Goal: Task Accomplishment & Management: Manage account settings

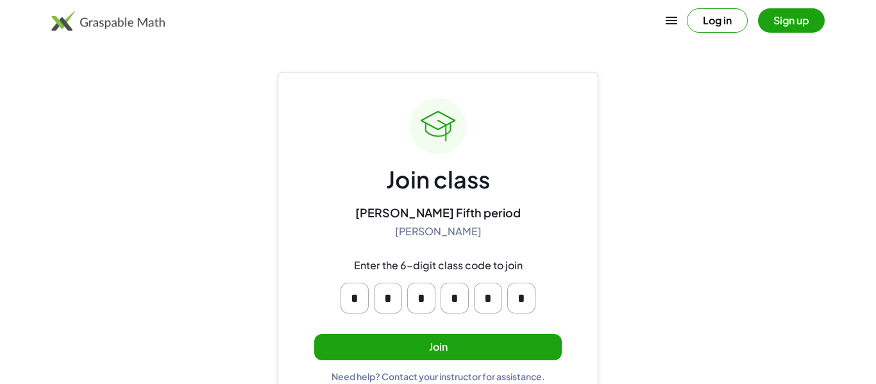
scroll to position [24, 0]
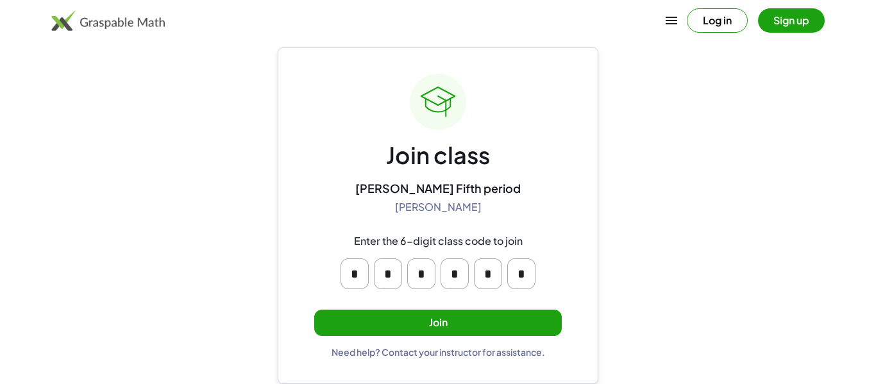
click at [379, 264] on input "*" at bounding box center [388, 274] width 28 height 31
click at [411, 274] on input "*" at bounding box center [421, 274] width 28 height 31
click at [506, 223] on div "Join class Kincheloe Fifth period Cindi Kincheloe Enter the 6-digit class code …" at bounding box center [438, 216] width 248 height 284
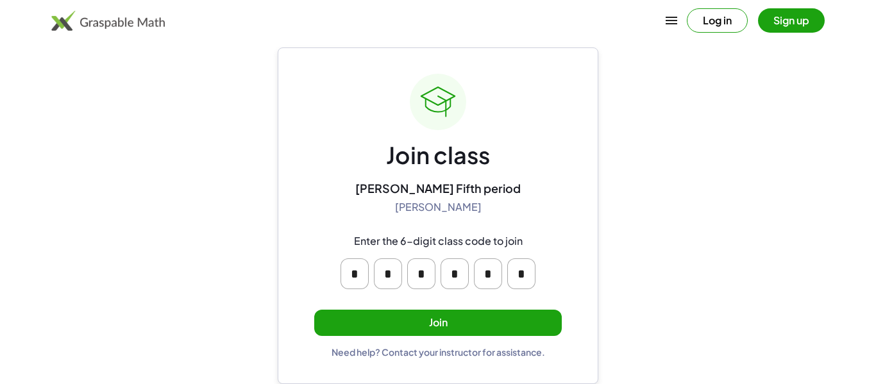
click at [434, 269] on input "*" at bounding box center [421, 274] width 28 height 31
click at [493, 221] on div "Join class Kincheloe Fifth period Cindi Kincheloe Enter the 6-digit class code …" at bounding box center [438, 216] width 248 height 284
click at [434, 322] on button "Join" at bounding box center [438, 323] width 248 height 26
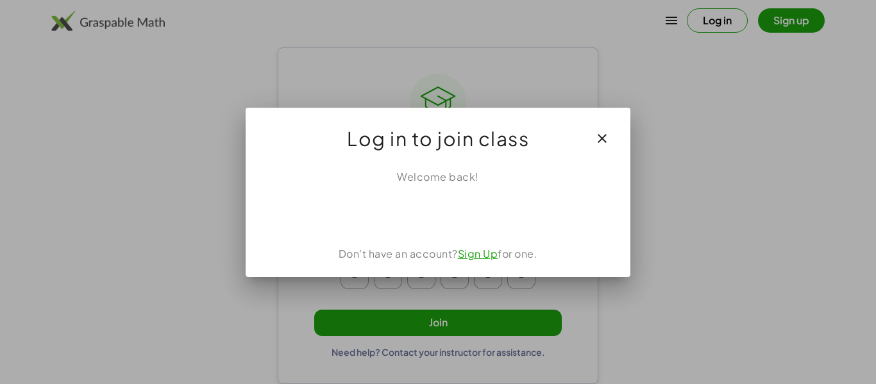
scroll to position [0, 0]
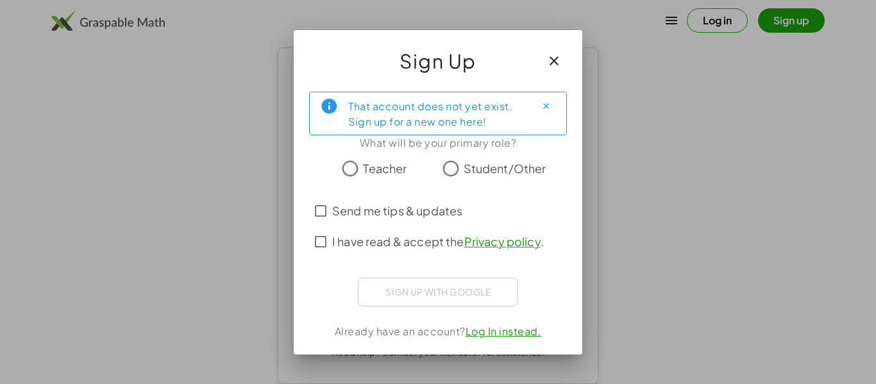
click at [559, 55] on icon "button" at bounding box center [554, 60] width 15 height 15
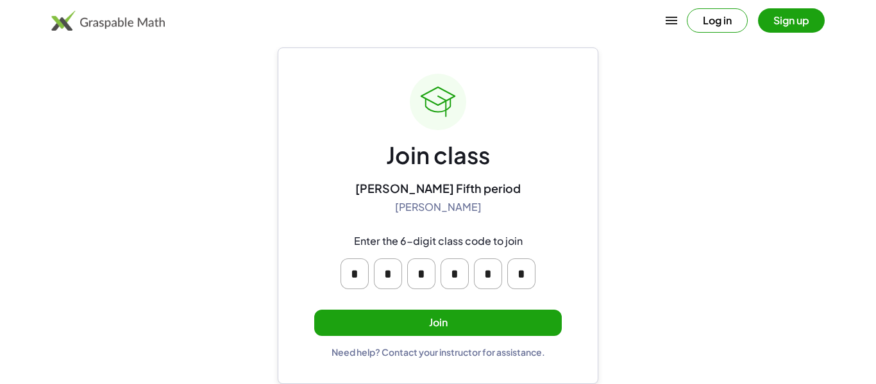
click at [749, 74] on main "Join class Kincheloe Fifth period Cindi Kincheloe Enter the 6-digit class code …" at bounding box center [438, 180] width 876 height 409
type input "*"
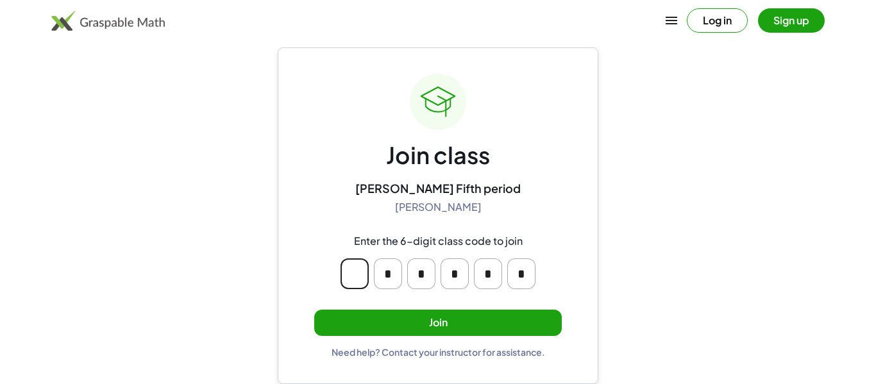
type input "*"
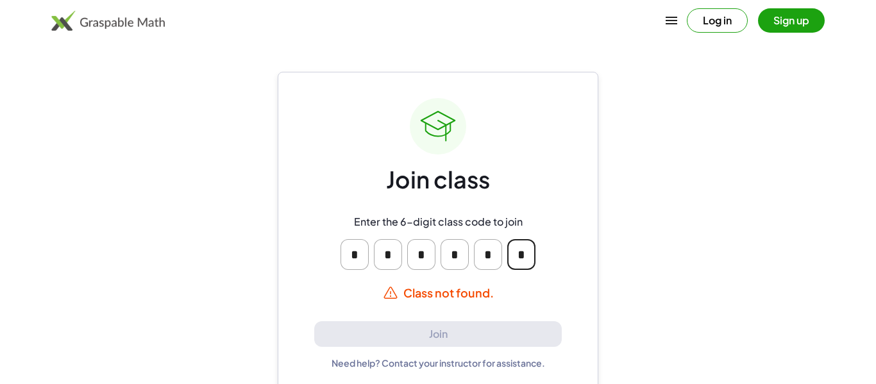
type input "*"
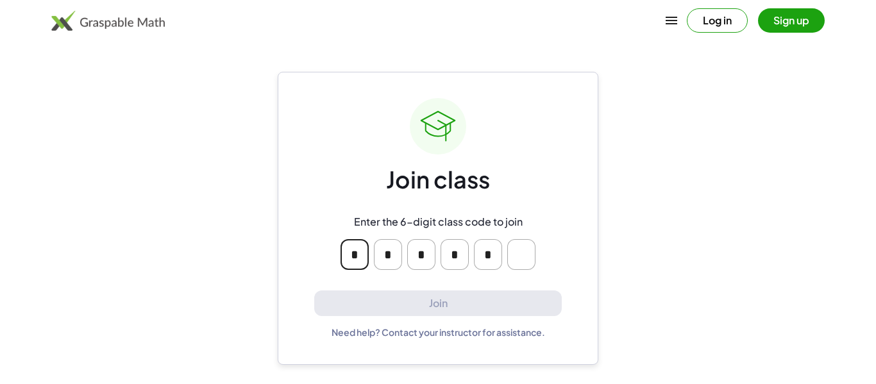
click at [529, 249] on input "Please enter OTP character 6" at bounding box center [521, 254] width 28 height 31
type input "*"
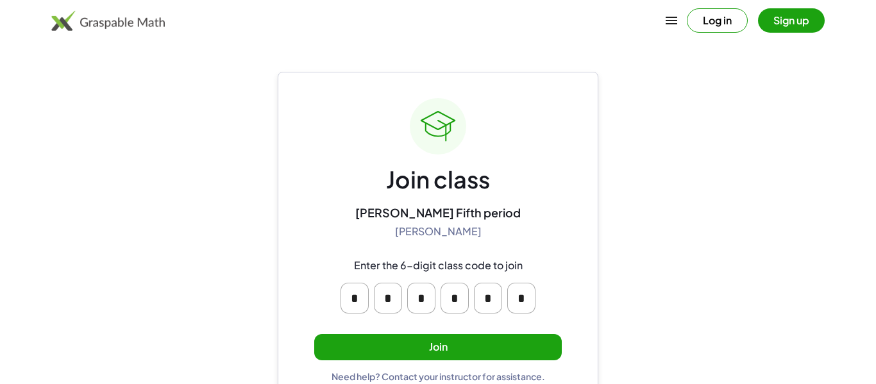
click at [779, 20] on button "Sign up" at bounding box center [791, 20] width 67 height 24
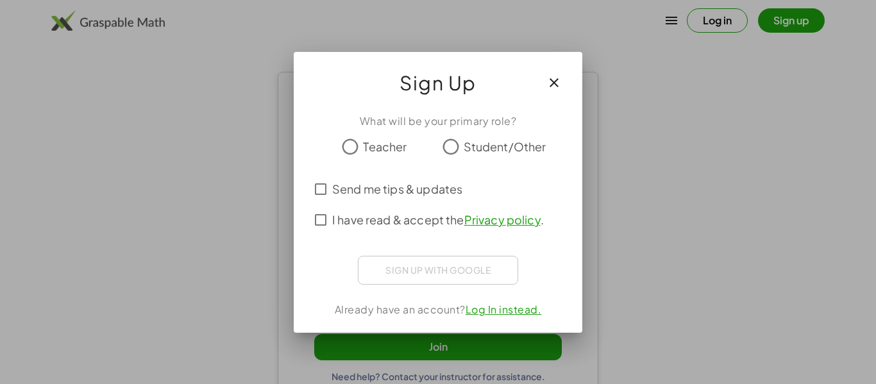
click at [464, 142] on span "Student/Other" at bounding box center [505, 146] width 83 height 17
click at [558, 84] on icon "button" at bounding box center [554, 82] width 15 height 15
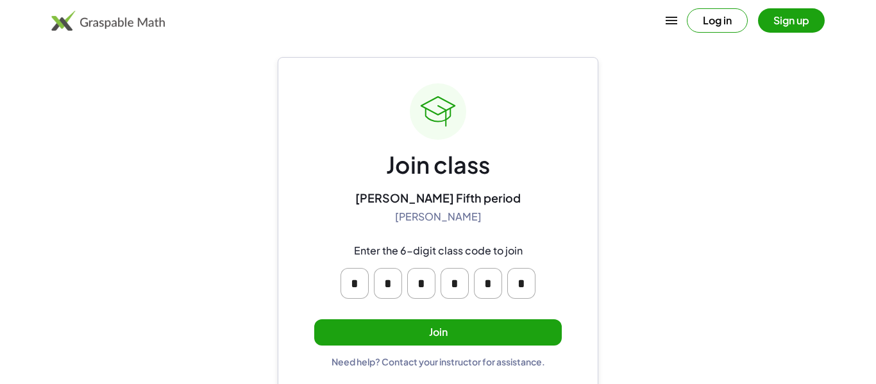
scroll to position [17, 0]
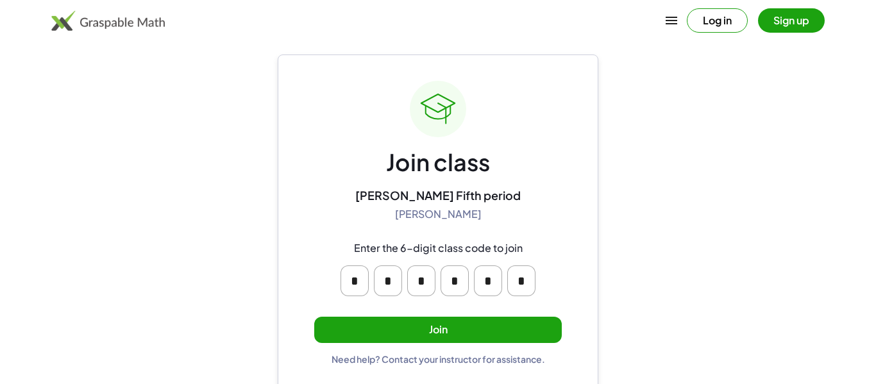
click at [472, 334] on button "Join" at bounding box center [438, 330] width 248 height 26
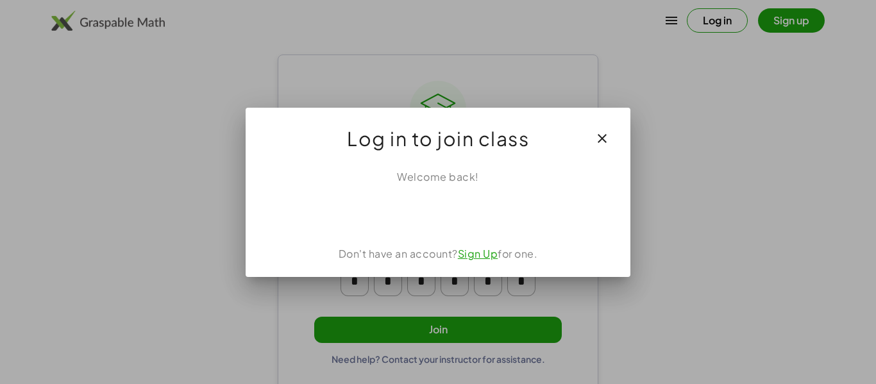
click at [430, 230] on div "Welcome back! Don't have an account? Sign Up for one." at bounding box center [438, 218] width 385 height 118
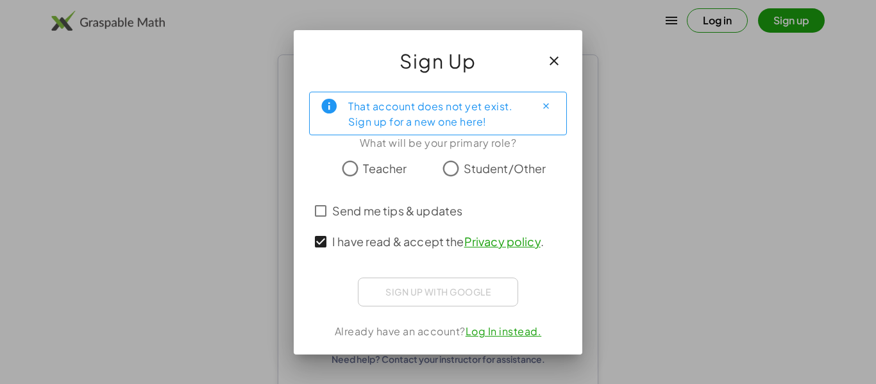
click at [465, 174] on span "Student/Other" at bounding box center [505, 168] width 83 height 17
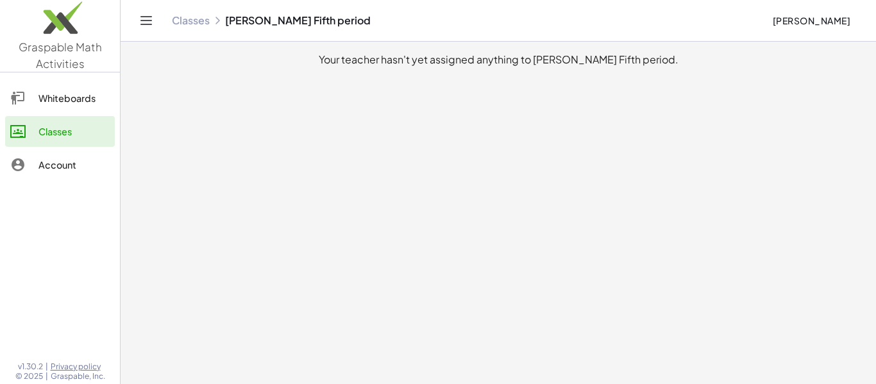
click at [65, 95] on div "Whiteboards" at bounding box center [73, 97] width 71 height 15
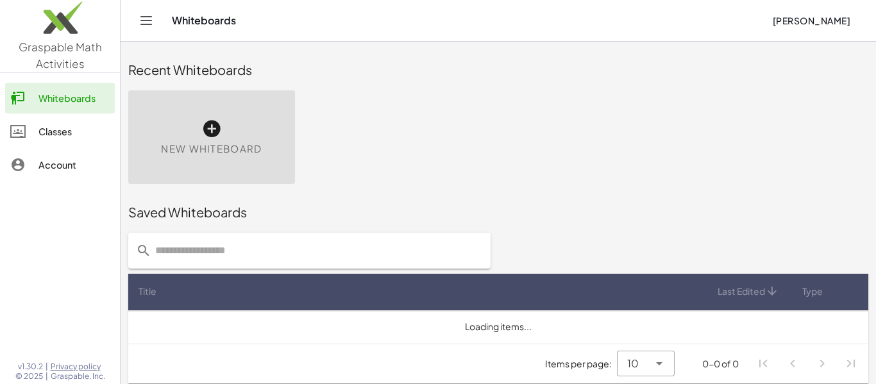
click at [76, 143] on link "Classes" at bounding box center [60, 131] width 110 height 31
